Goal: Information Seeking & Learning: Learn about a topic

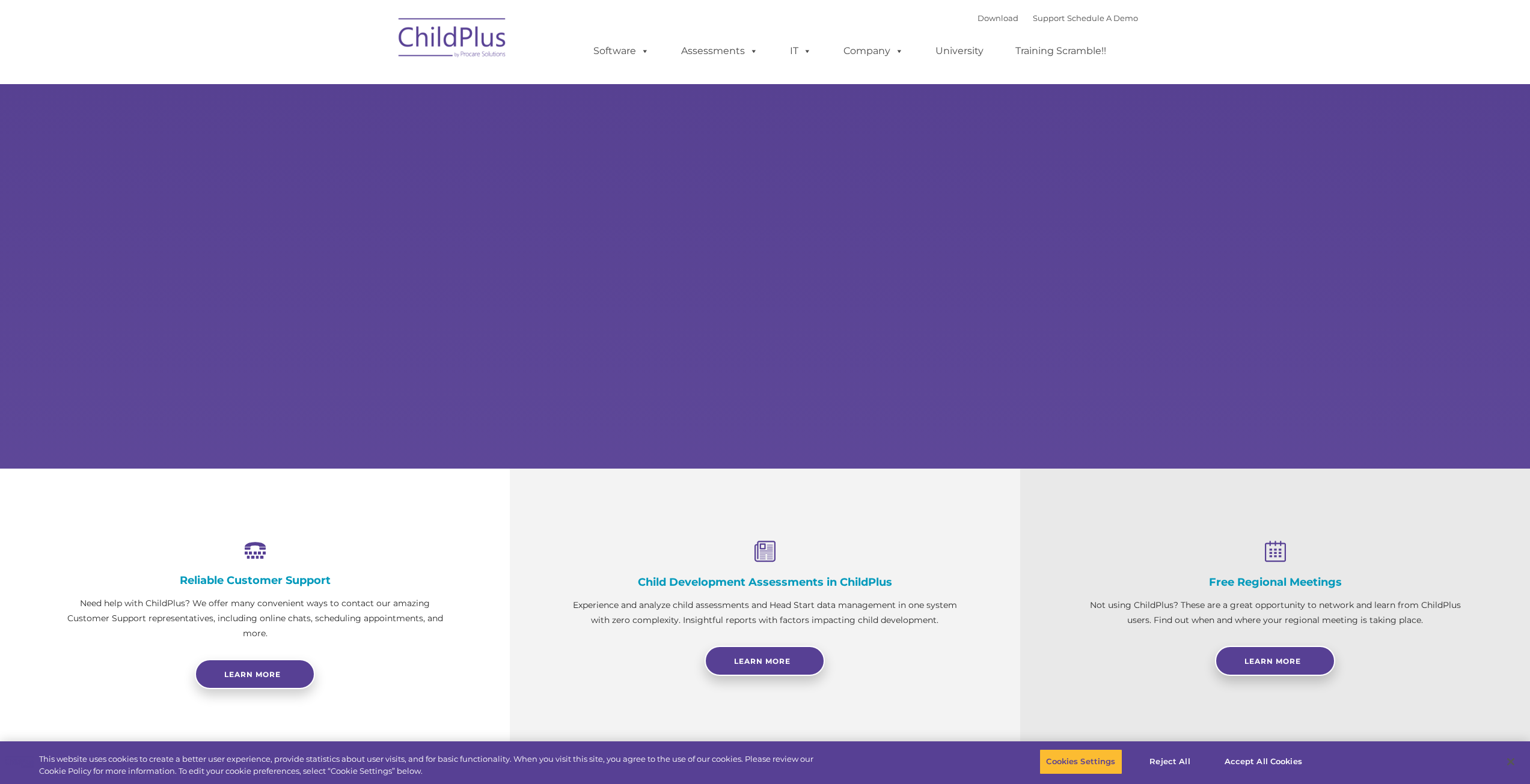
select select "MEDIUM"
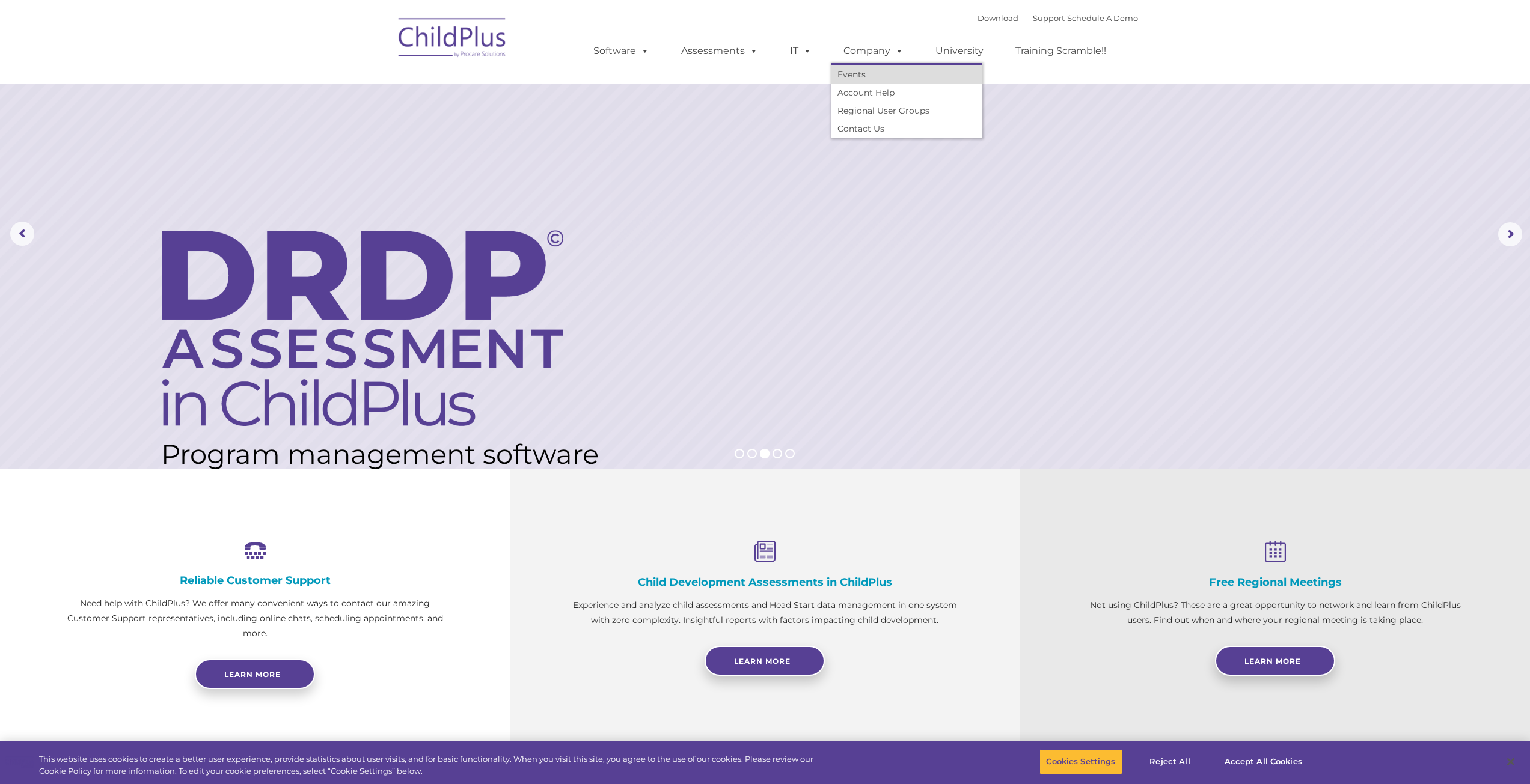
click at [856, 73] on link "Events" at bounding box center [906, 75] width 150 height 18
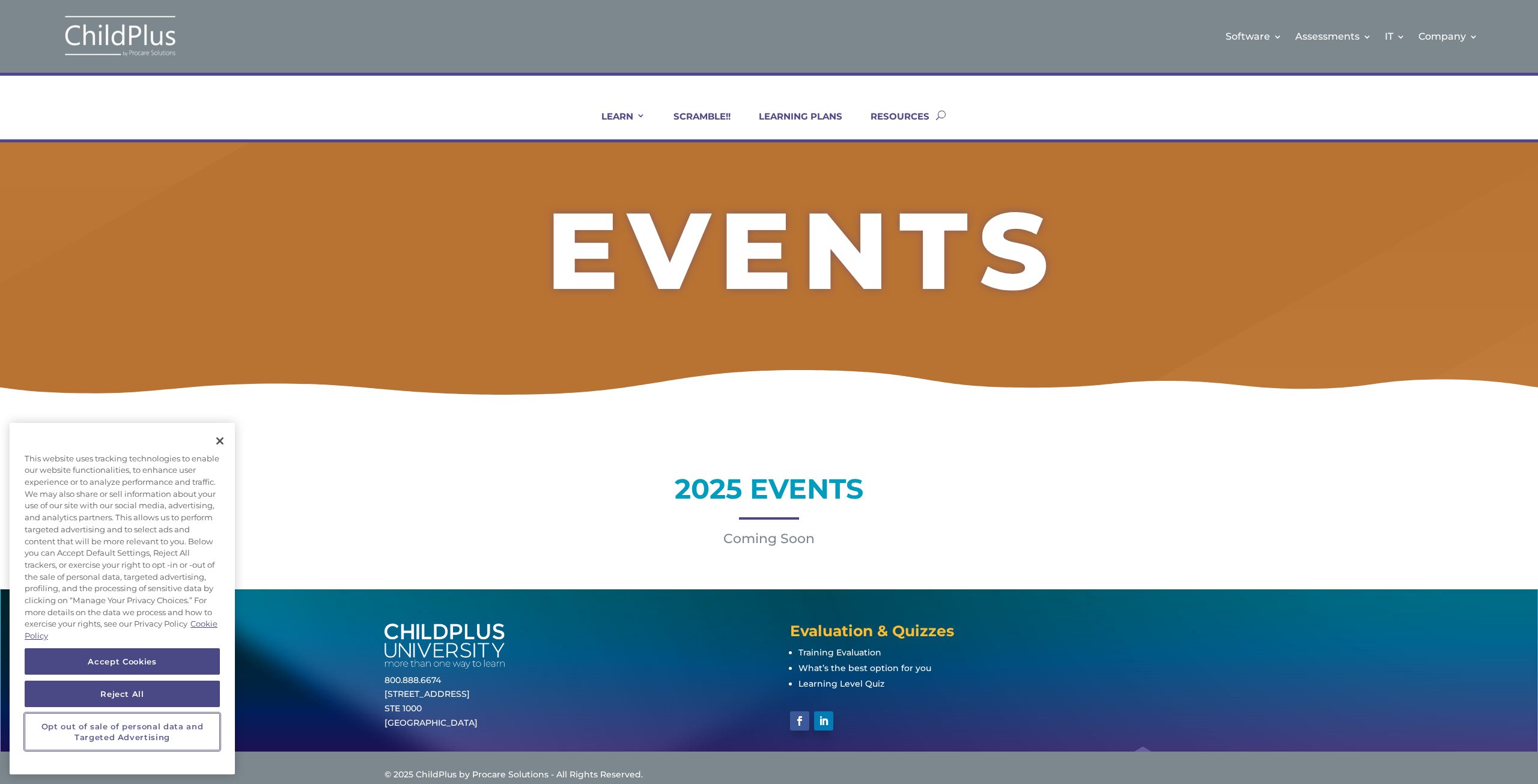
click at [97, 733] on button "Opt out of sale of personal data and Targeted Advertising" at bounding box center [122, 732] width 195 height 38
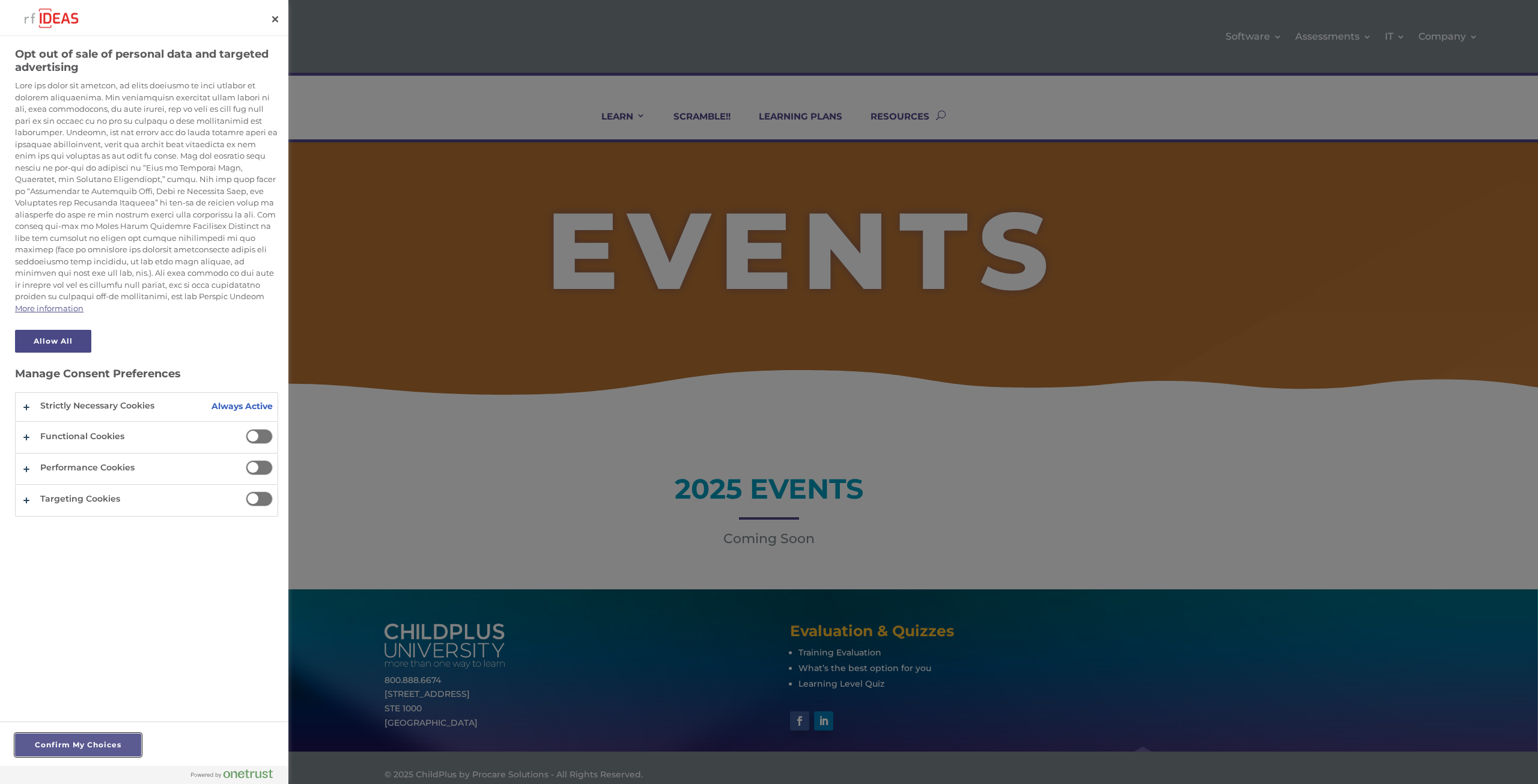
click at [86, 742] on button "Confirm My Choices" at bounding box center [78, 745] width 126 height 23
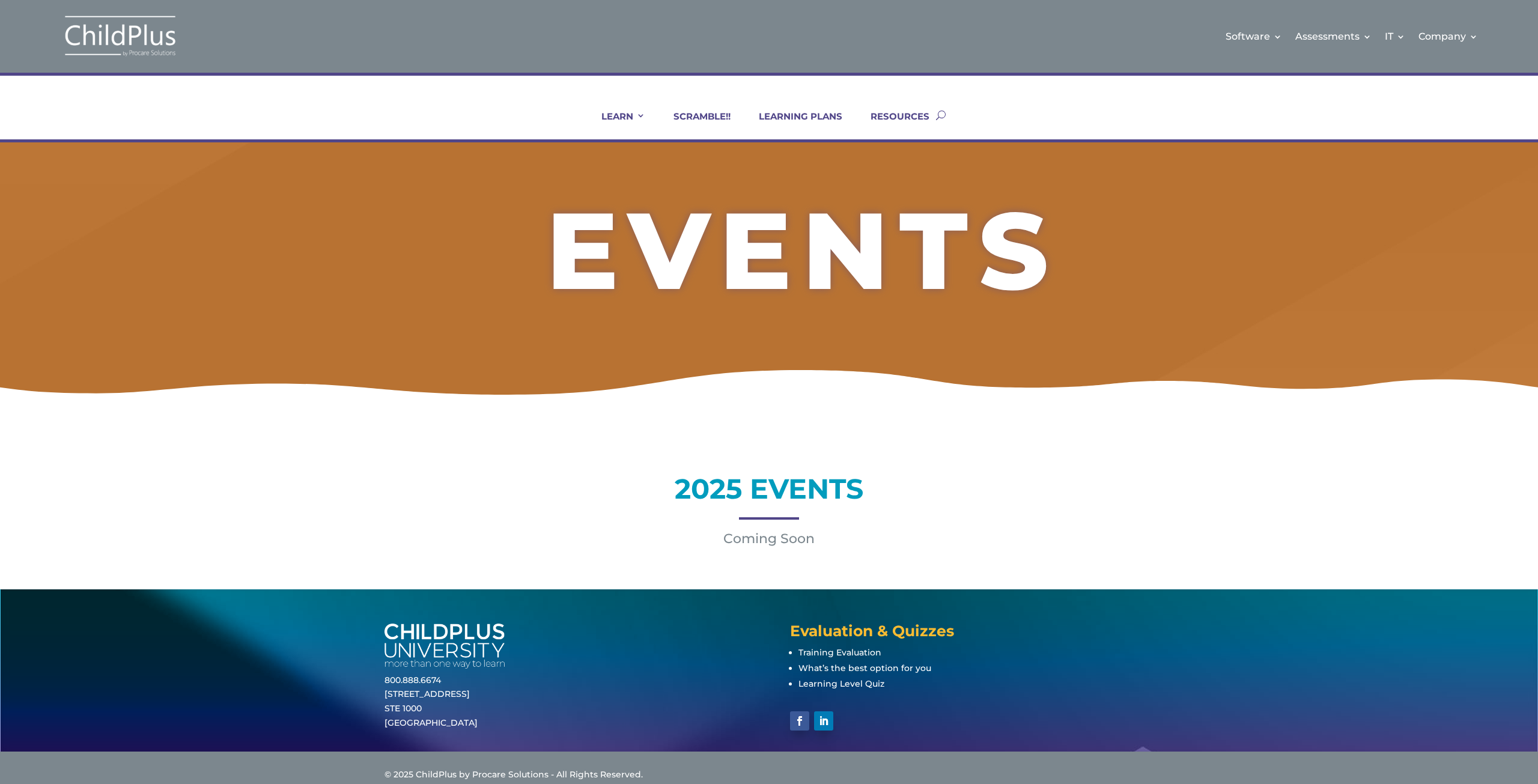
scroll to position [14, 0]
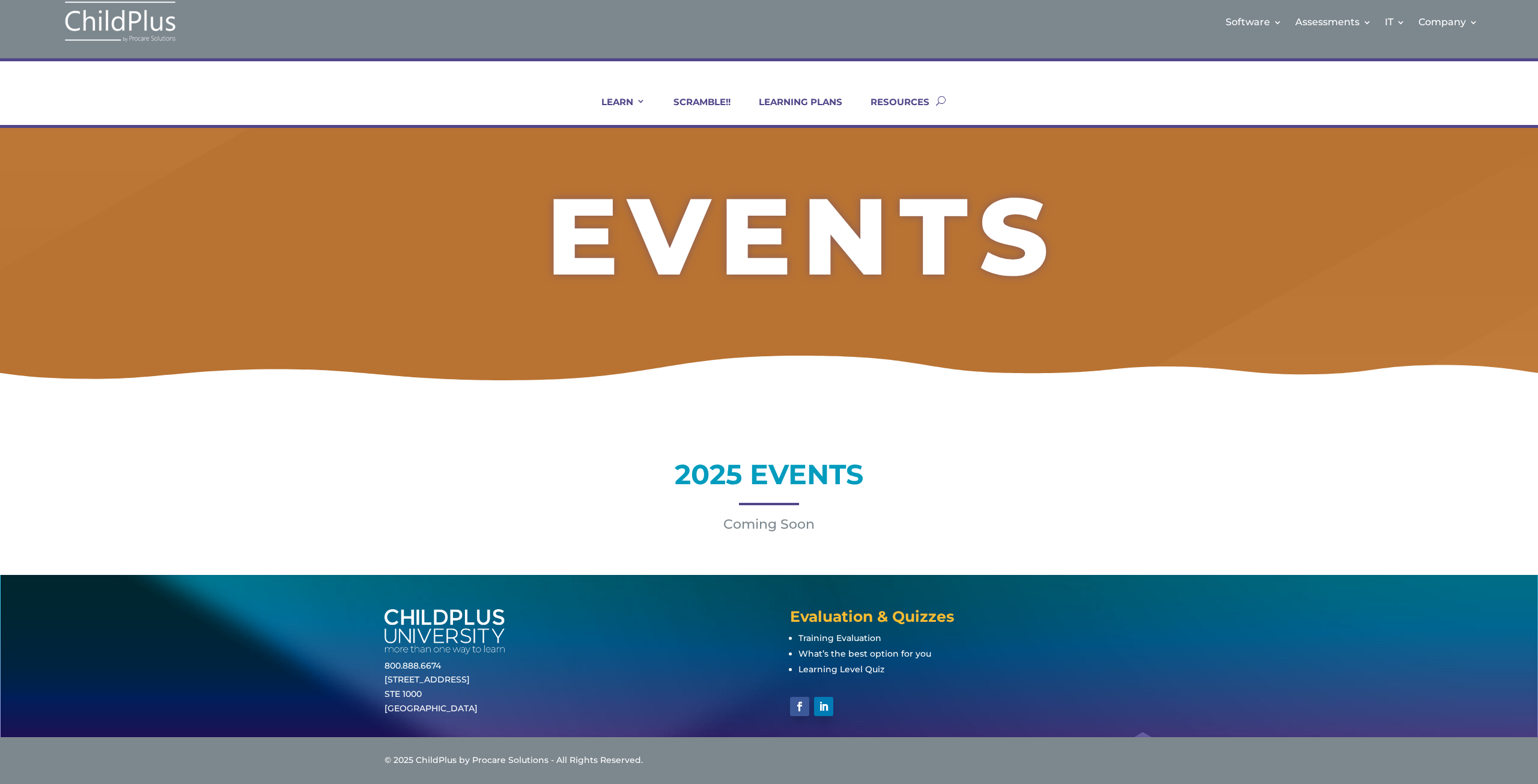
click at [701, 102] on link "SCRAMBLE!!" at bounding box center [695, 110] width 72 height 29
click at [807, 103] on link "LEARNING PLANS" at bounding box center [793, 110] width 99 height 29
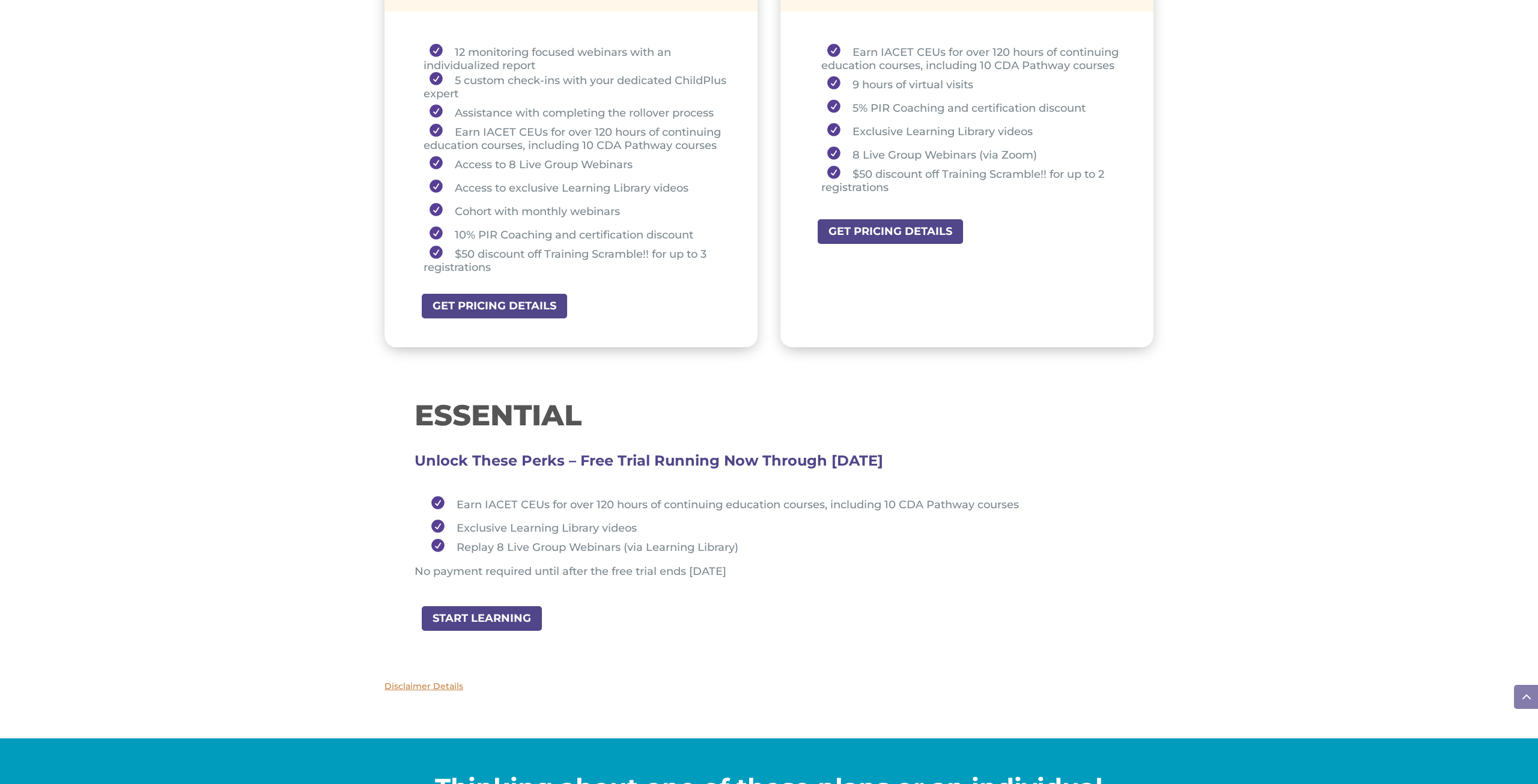
scroll to position [1010, 0]
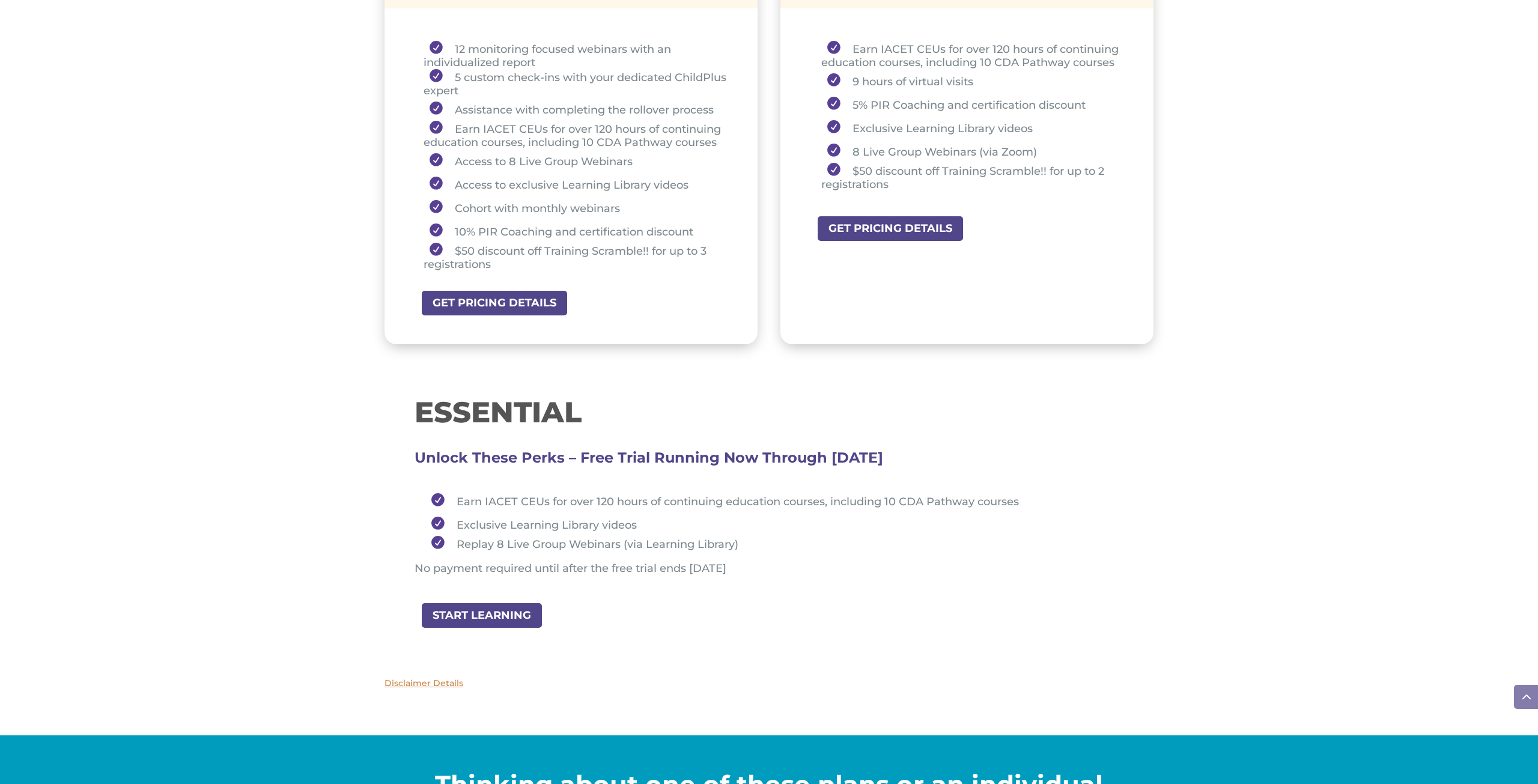
click at [496, 611] on link "START LEARNING" at bounding box center [482, 615] width 123 height 27
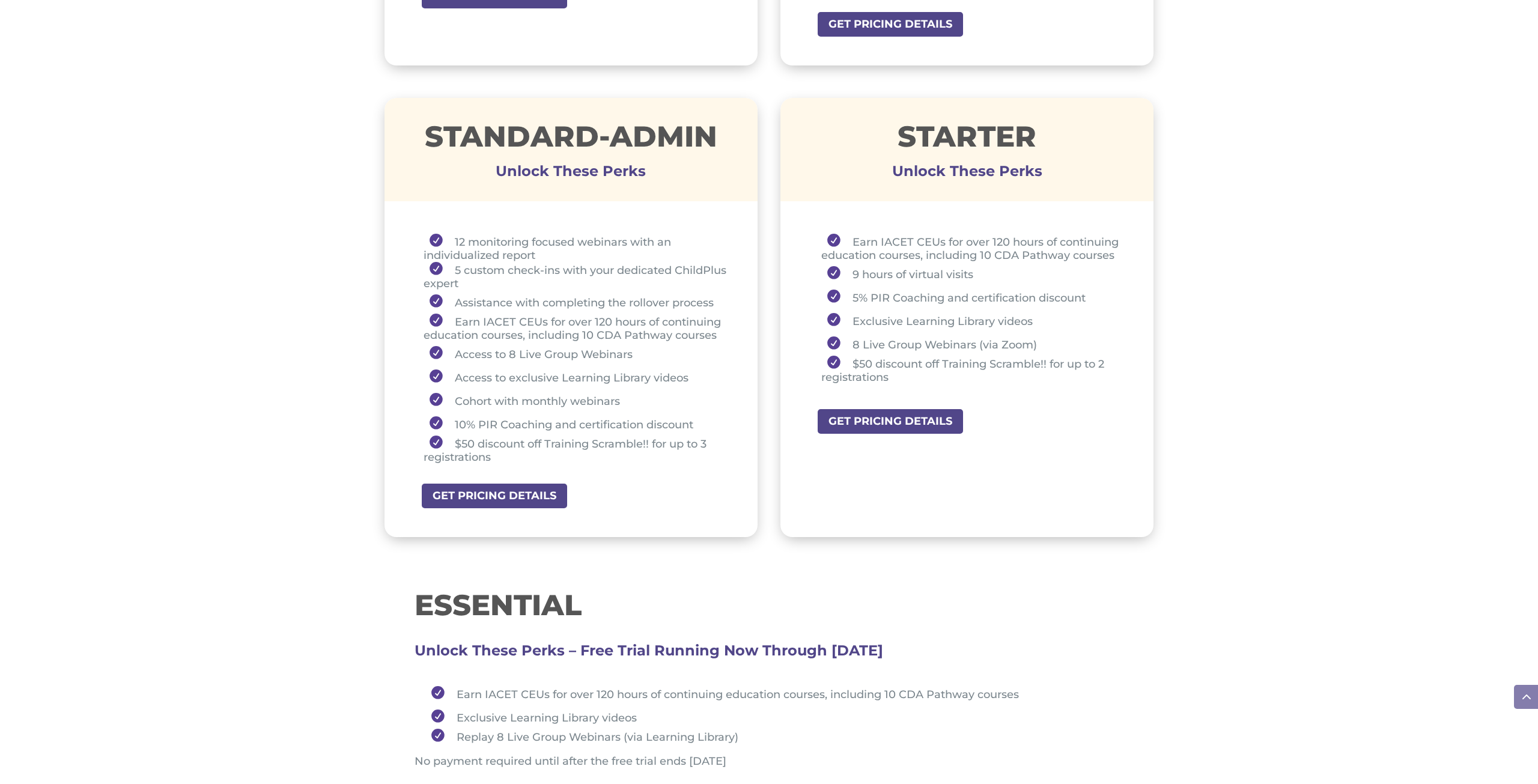
scroll to position [817, 0]
click at [906, 418] on link "GET PRICING DETAILS" at bounding box center [891, 421] width 148 height 27
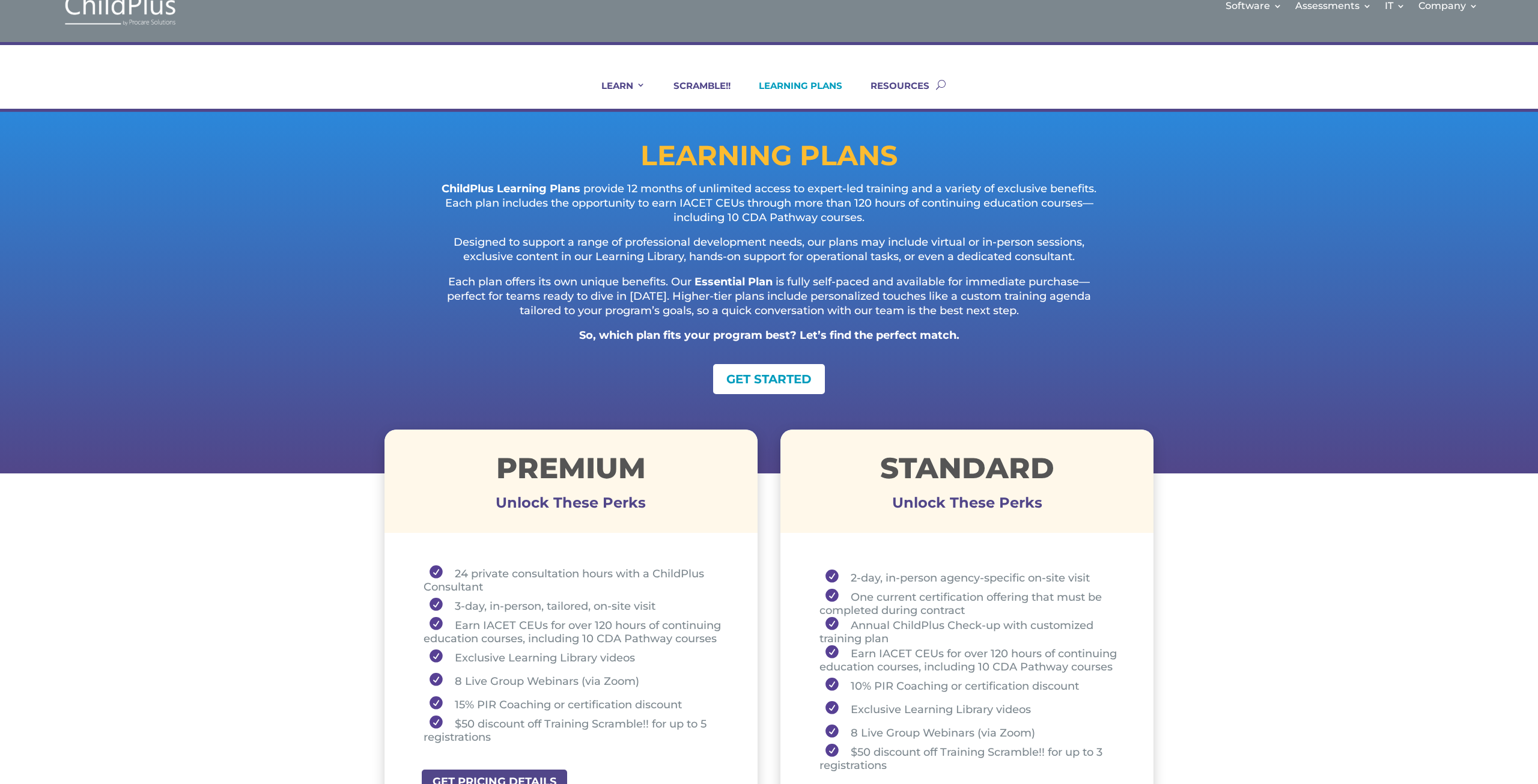
scroll to position [0, 0]
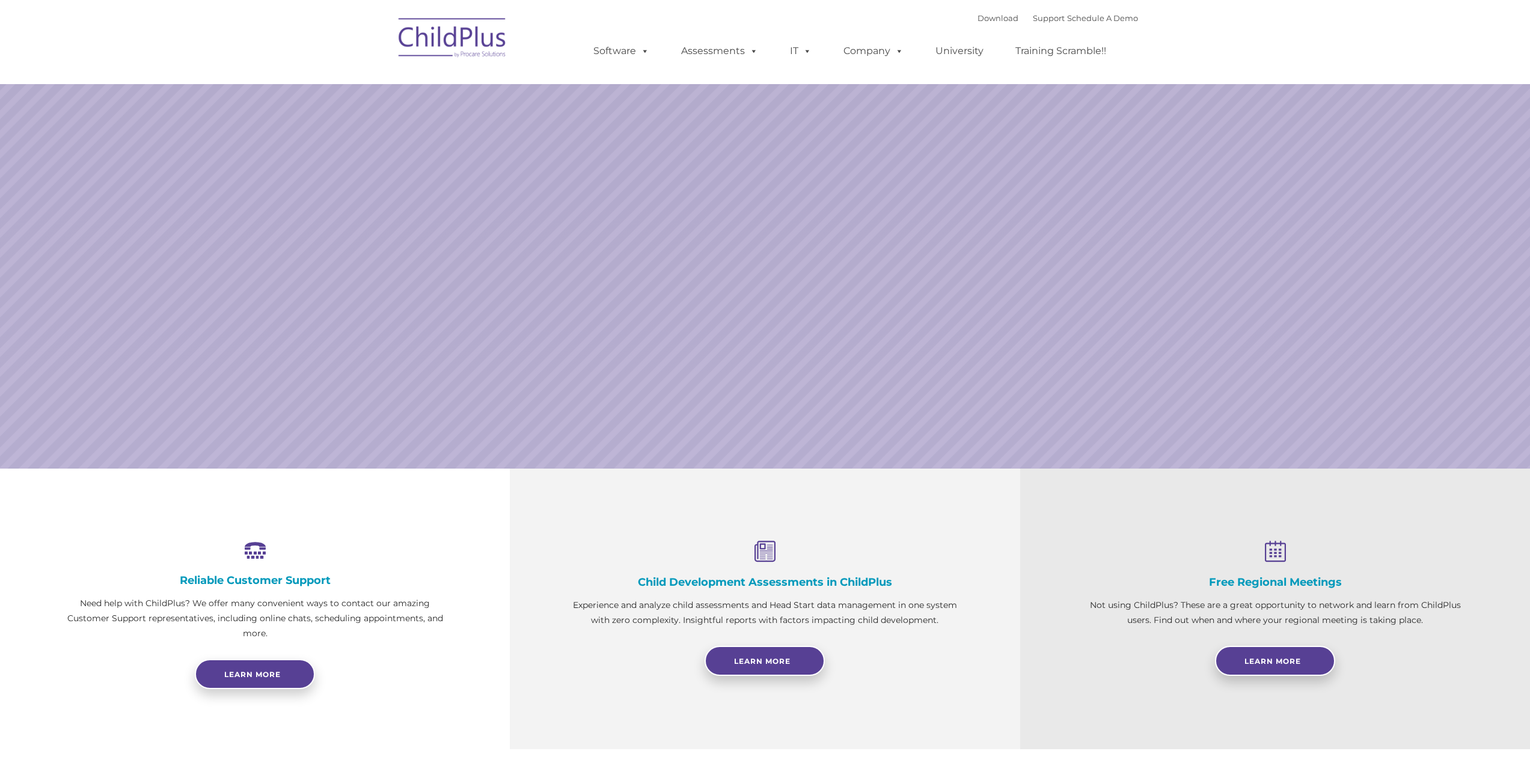
select select "MEDIUM"
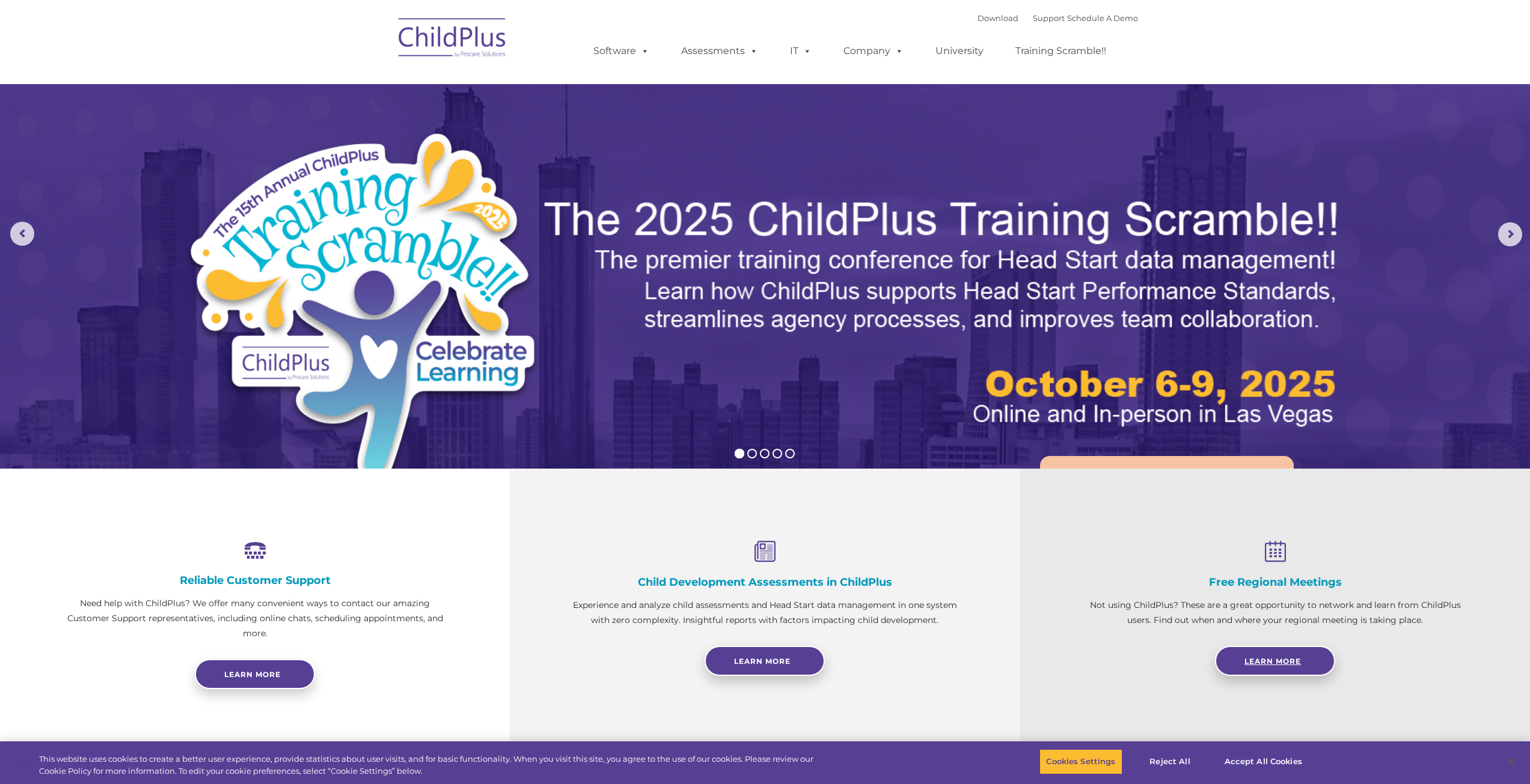
click at [1286, 659] on span "Learn More" at bounding box center [1273, 661] width 56 height 9
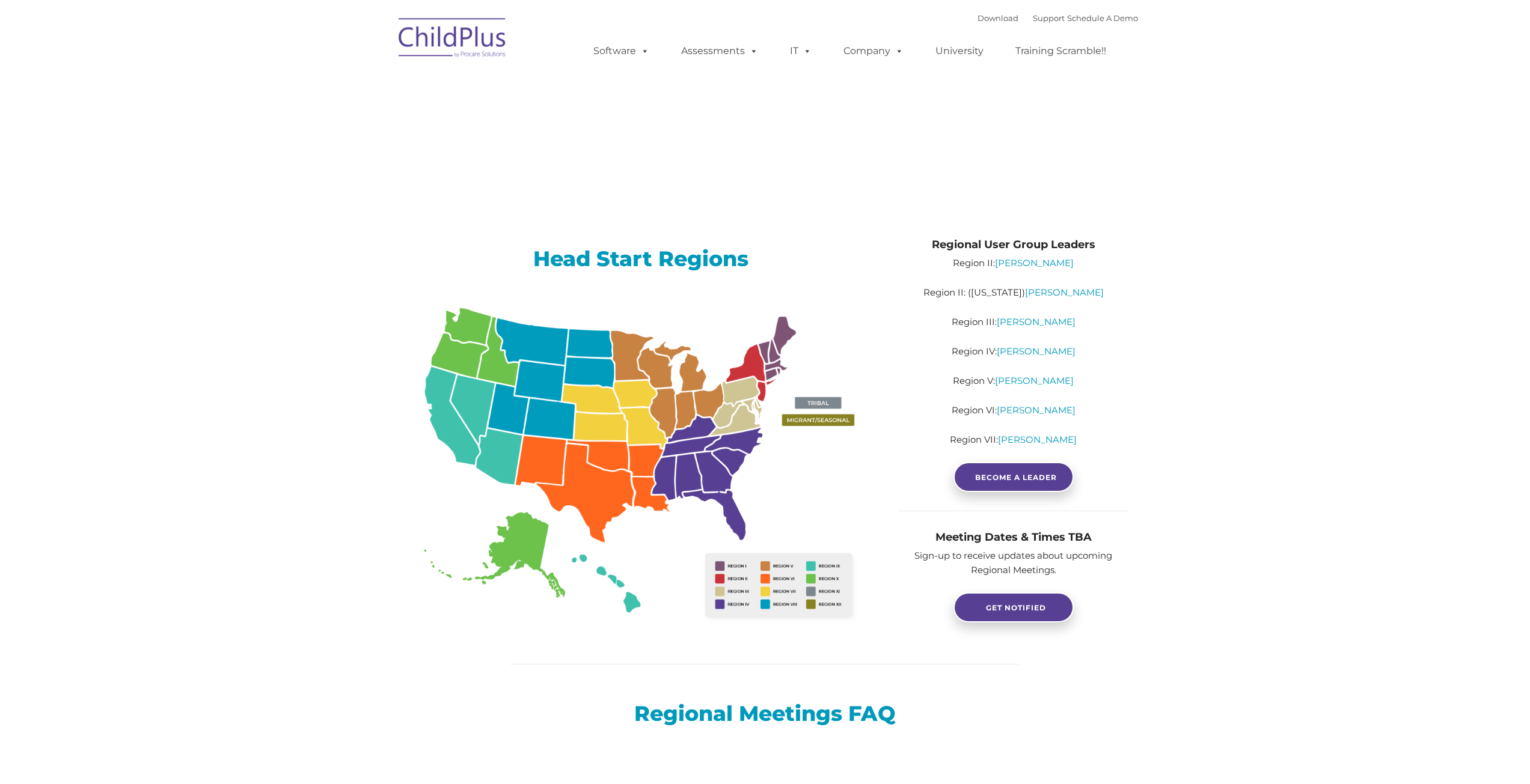
type input ""
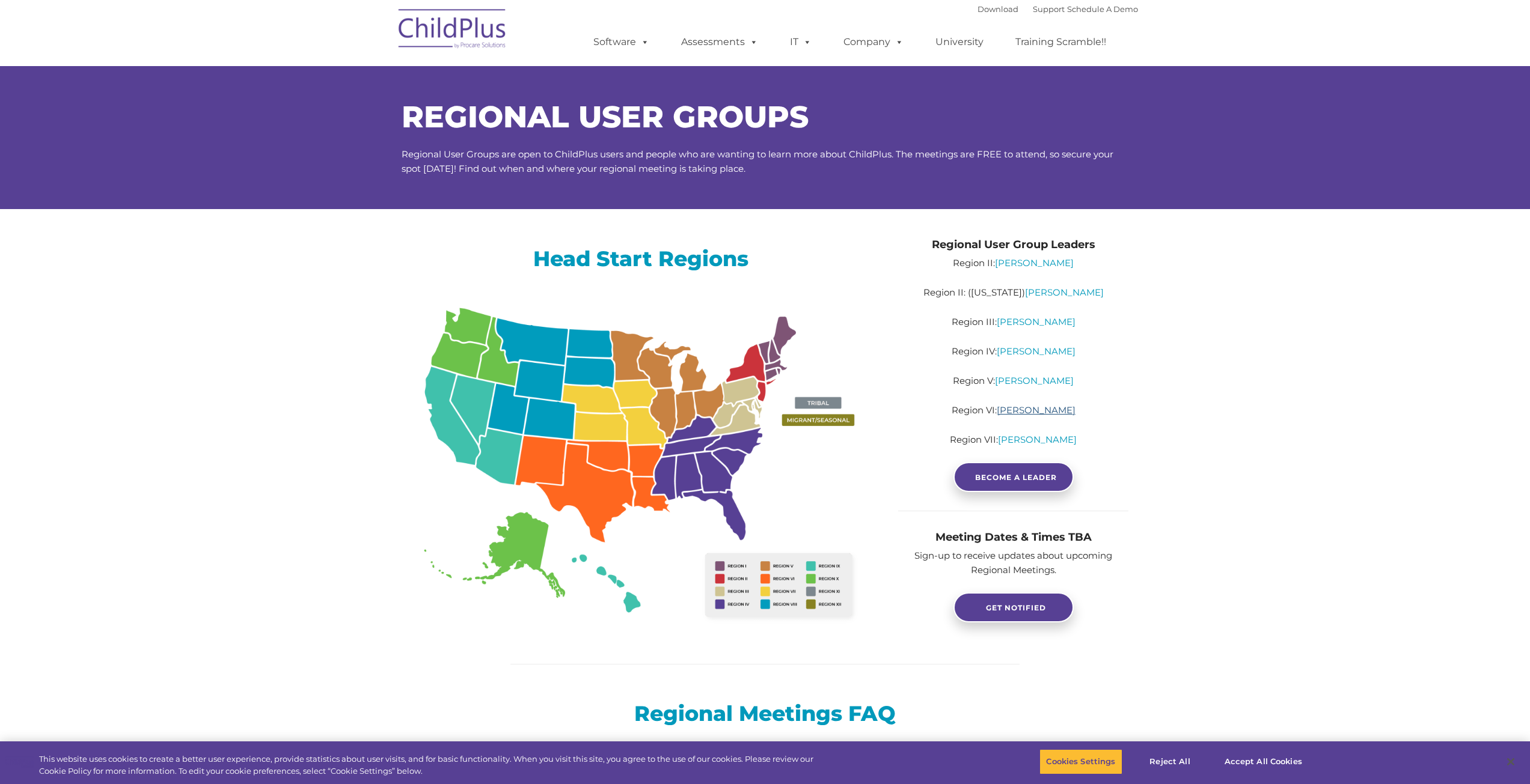
click at [1031, 415] on link "[PERSON_NAME]" at bounding box center [1036, 410] width 79 height 11
